Goal: Task Accomplishment & Management: Manage account settings

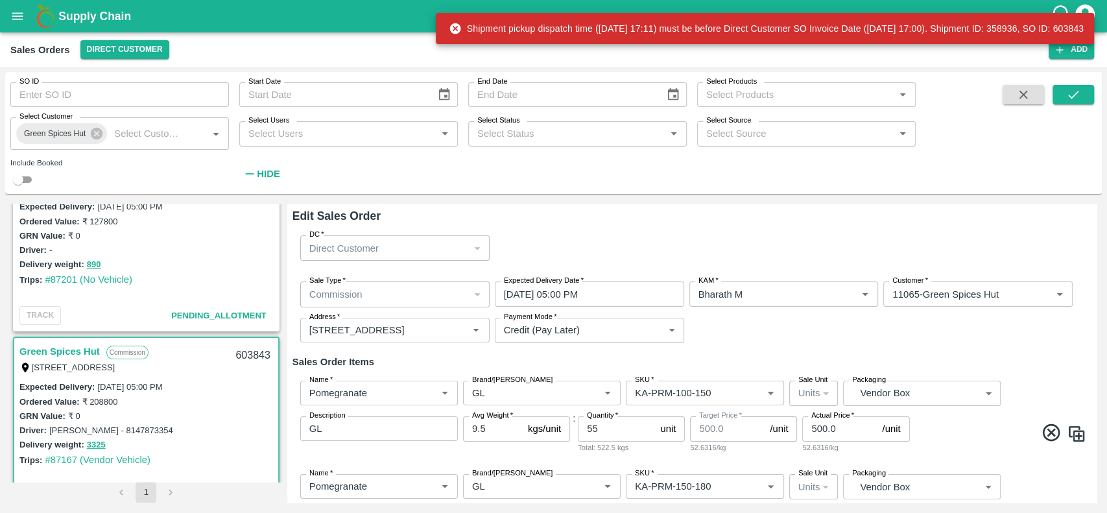
scroll to position [1114, 0]
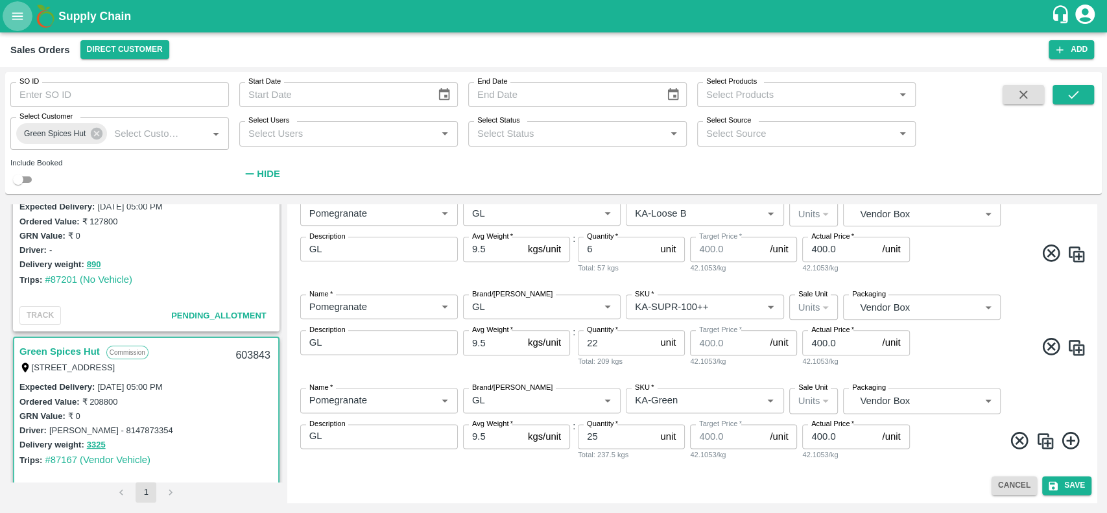
click at [18, 15] on icon "open drawer" at bounding box center [17, 16] width 14 height 14
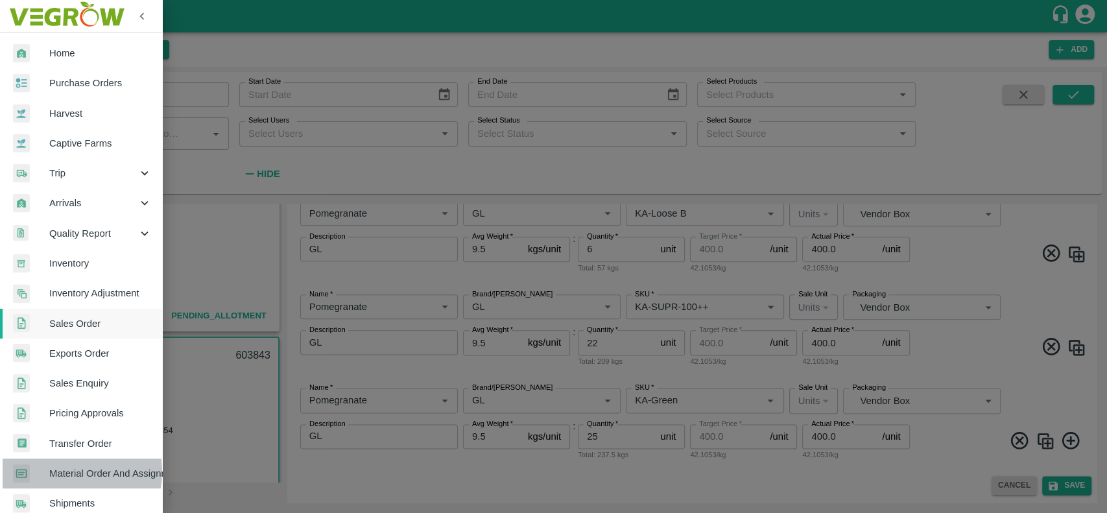
click at [59, 471] on span "Material Order And Assignment" at bounding box center [100, 473] width 102 height 14
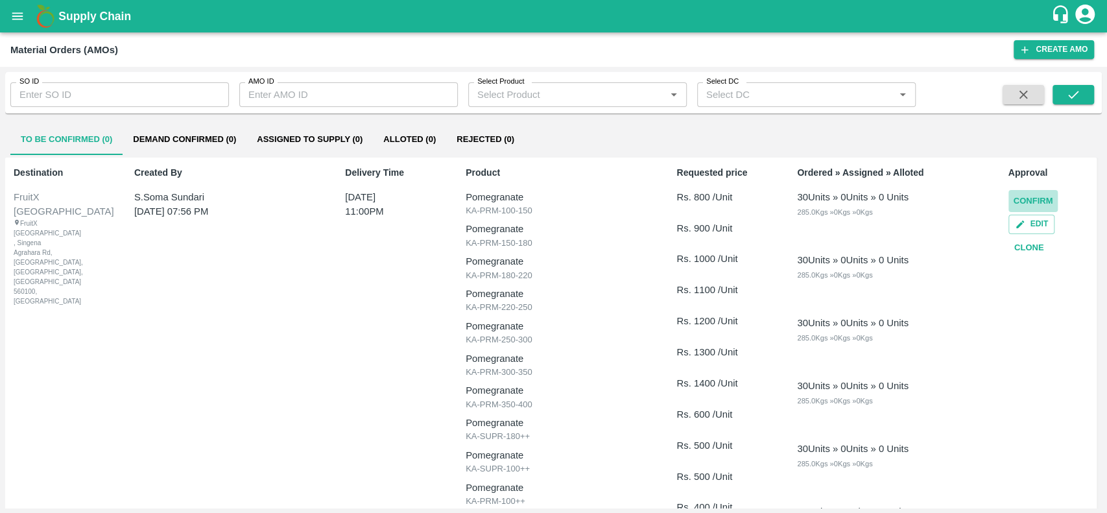
click at [1019, 203] on button "Confirm" at bounding box center [1033, 201] width 50 height 23
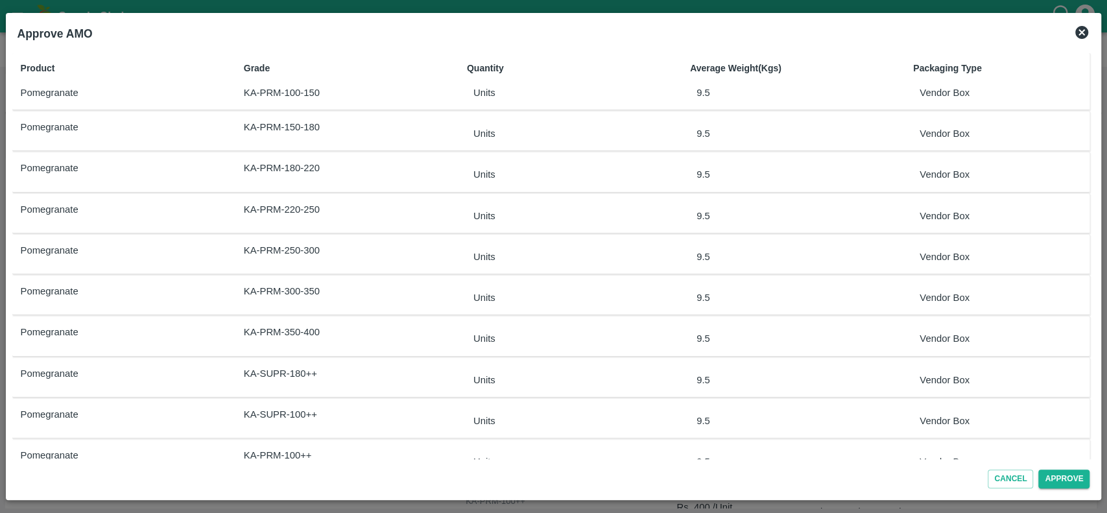
scroll to position [194, 0]
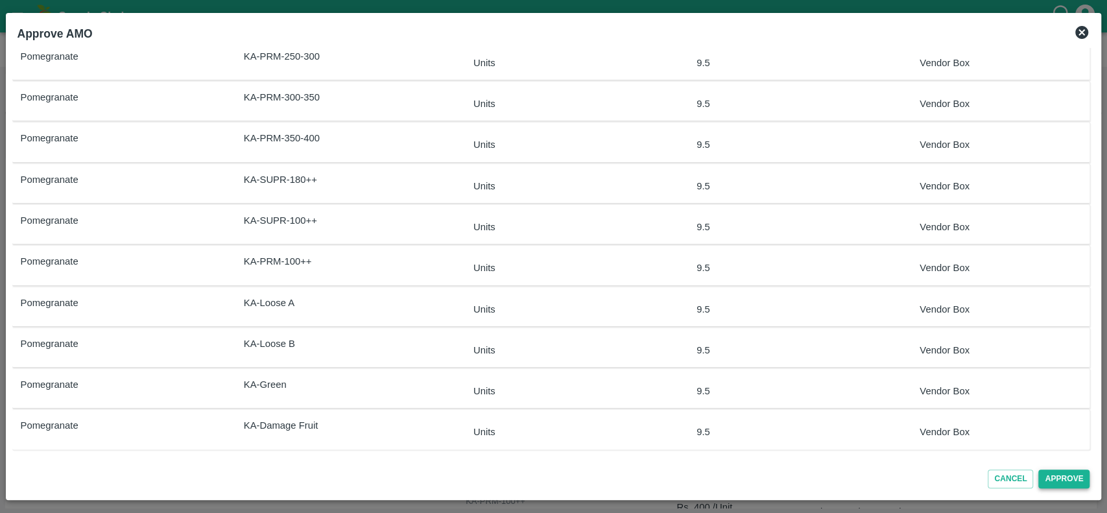
click at [1050, 475] on button "Approve" at bounding box center [1063, 478] width 51 height 19
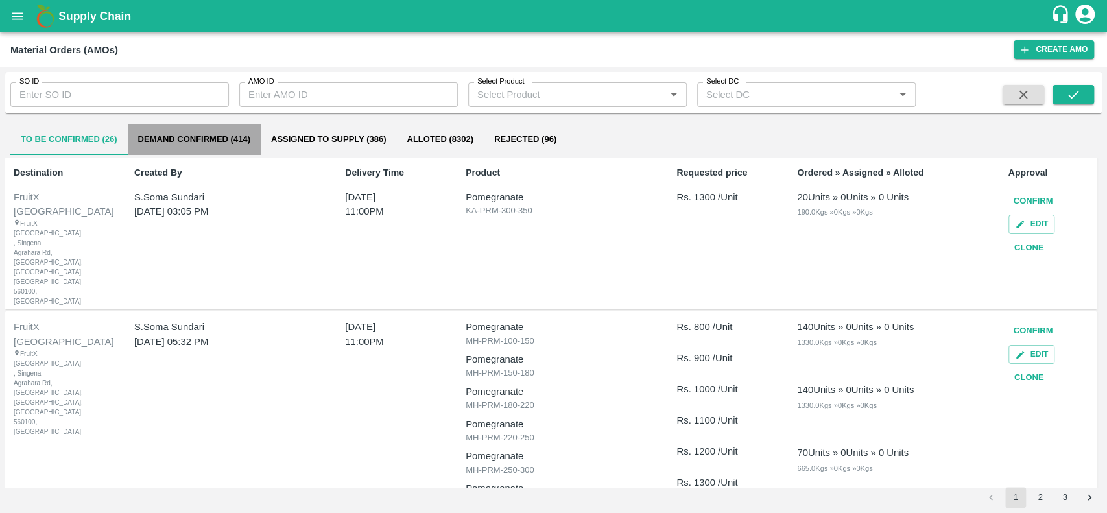
click at [148, 143] on button "Demand Confirmed (414)" at bounding box center [194, 139] width 133 height 31
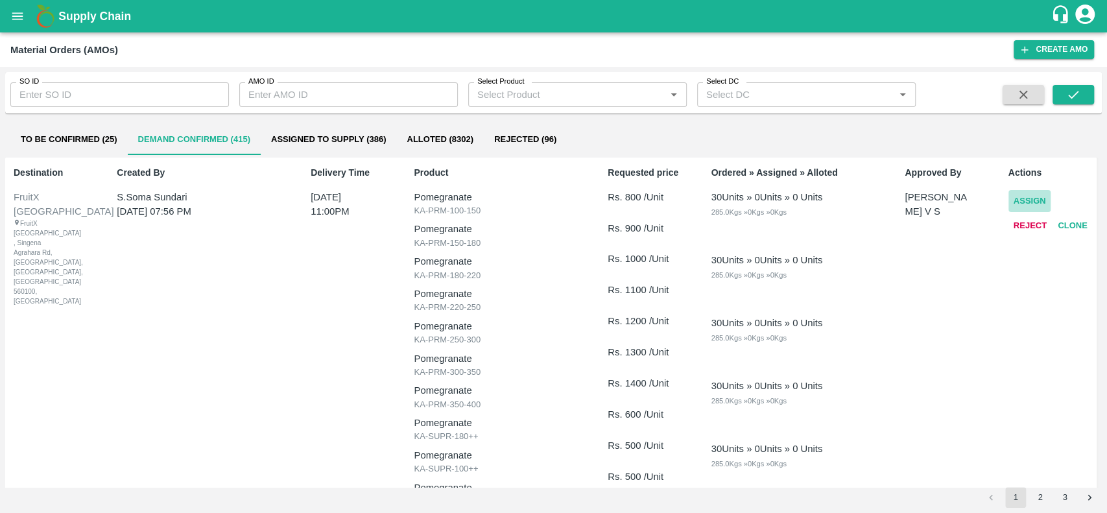
click at [1018, 197] on button "Assign" at bounding box center [1029, 201] width 43 height 23
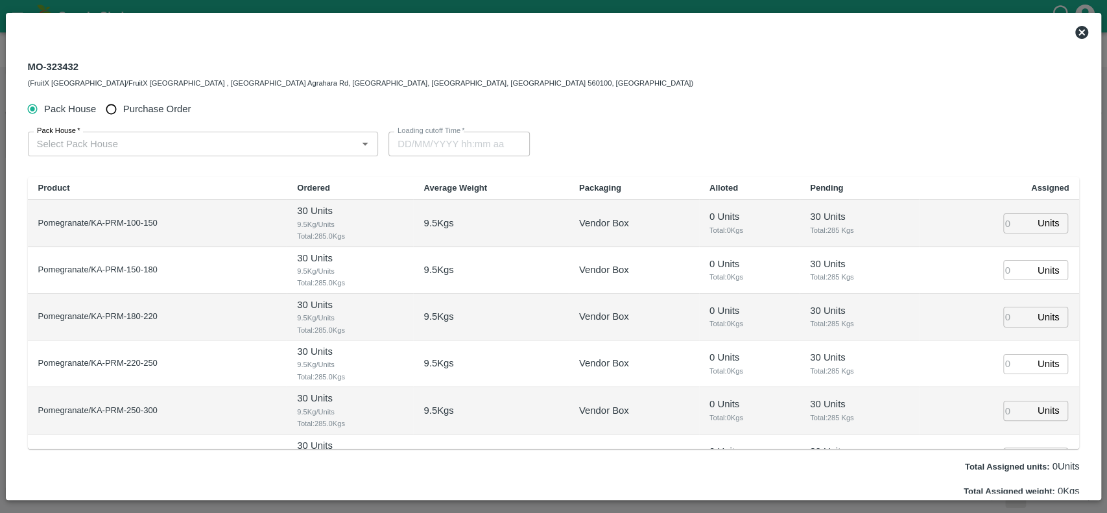
type input "[DATE] 11:00 PM"
drag, startPoint x: 77, startPoint y: 66, endPoint x: 28, endPoint y: 71, distance: 48.9
click at [28, 71] on div "MO-323432 (FruitX [GEOGRAPHIC_DATA]/FruitX [GEOGRAPHIC_DATA] , [GEOGRAPHIC_DATA…" at bounding box center [360, 73] width 665 height 31
copy div "MO-323432"
click at [1076, 27] on icon at bounding box center [1082, 33] width 16 height 16
